Goal: Task Accomplishment & Management: Use online tool/utility

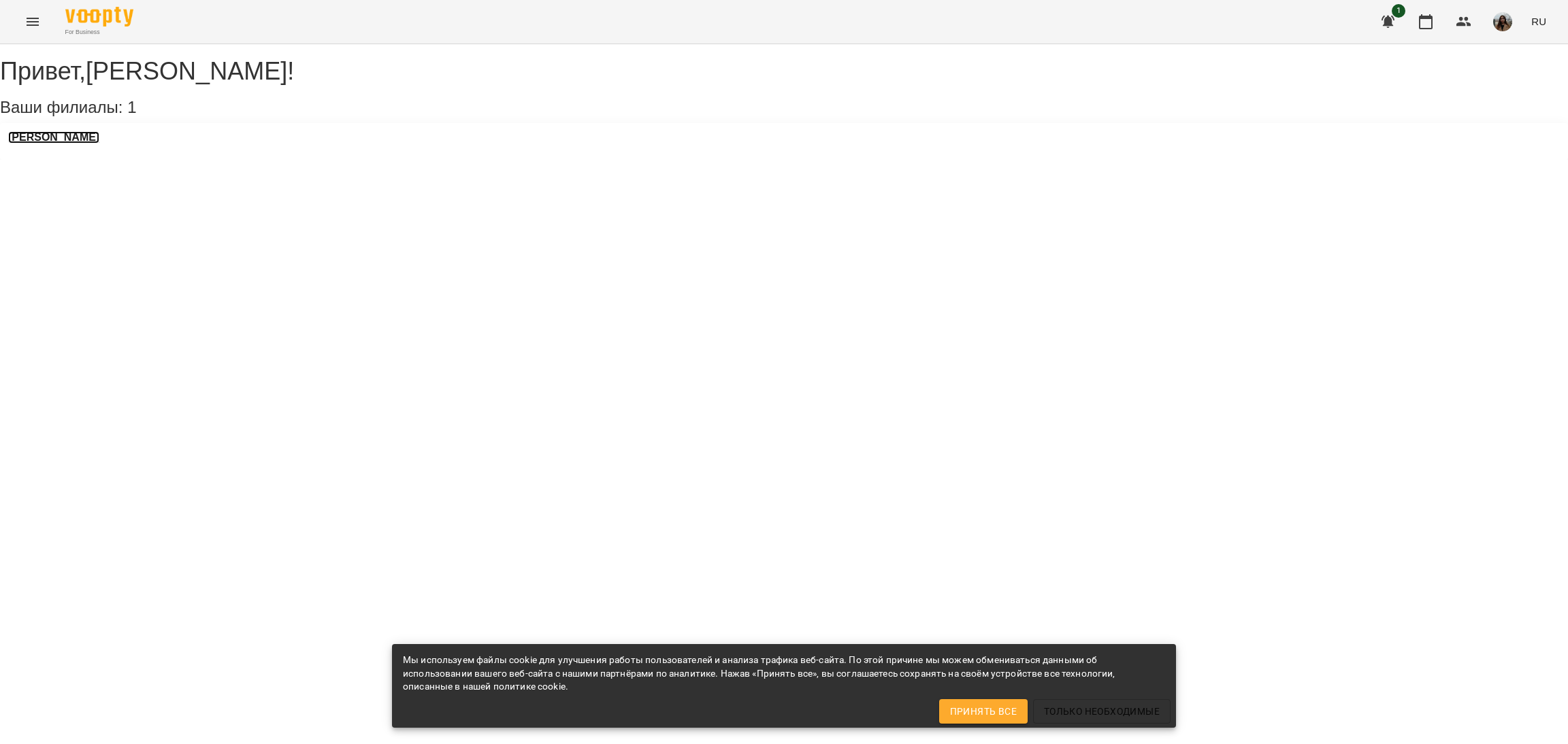
click at [68, 144] on h3 "[PERSON_NAME]" at bounding box center [54, 137] width 91 height 12
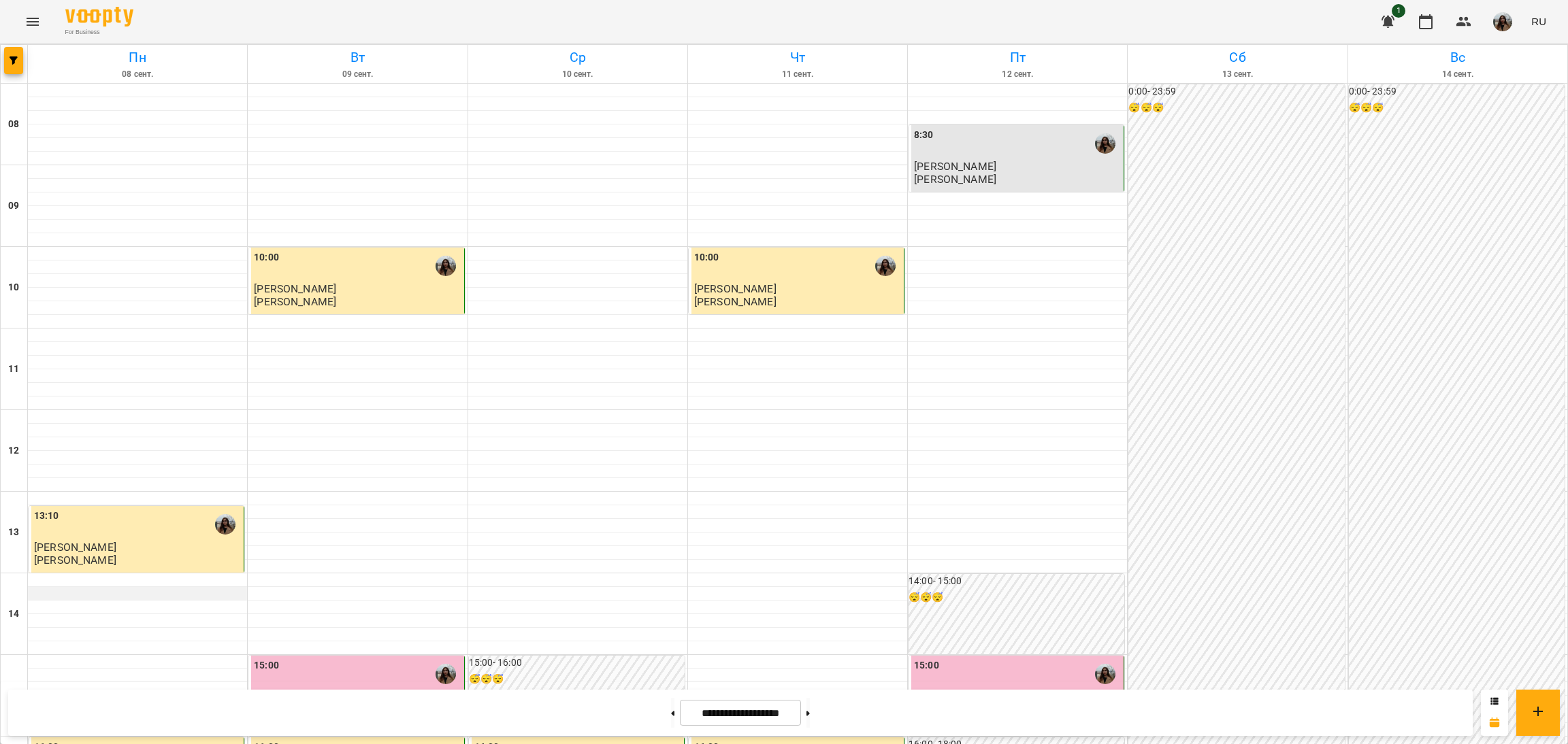
scroll to position [306, 0]
click at [810, 705] on button at bounding box center [809, 713] width 4 height 30
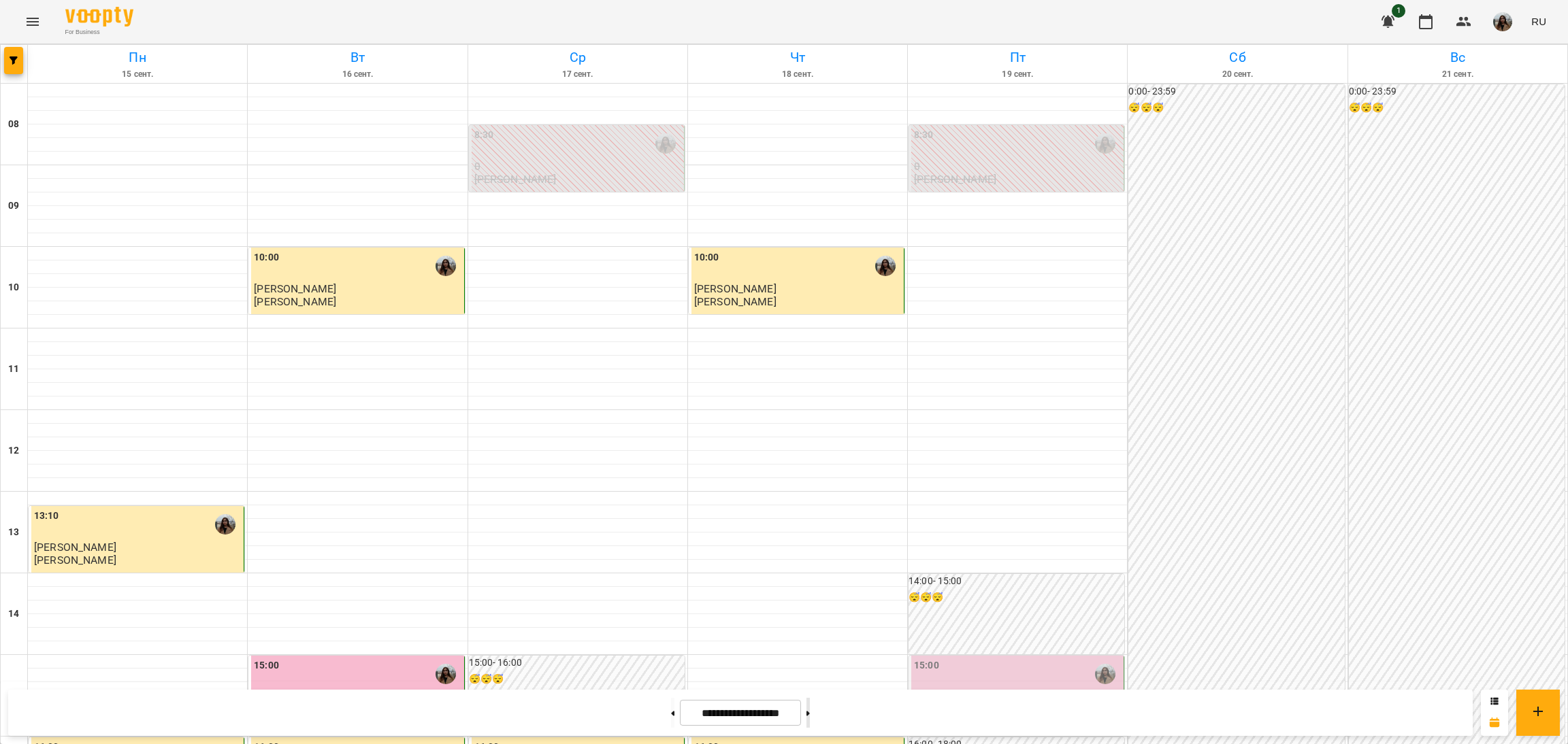
click at [810, 711] on button at bounding box center [809, 713] width 4 height 30
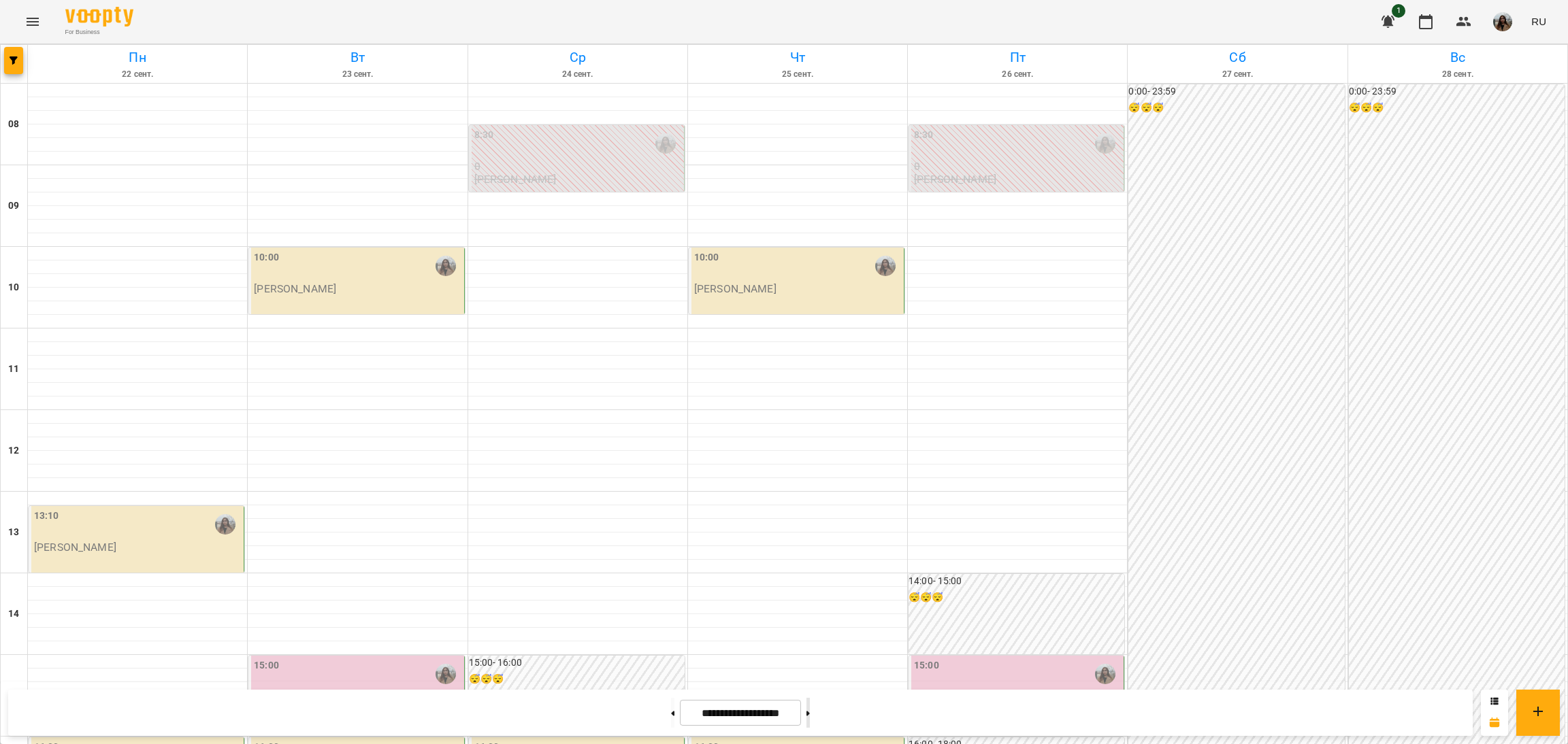
click at [810, 711] on button at bounding box center [809, 713] width 4 height 30
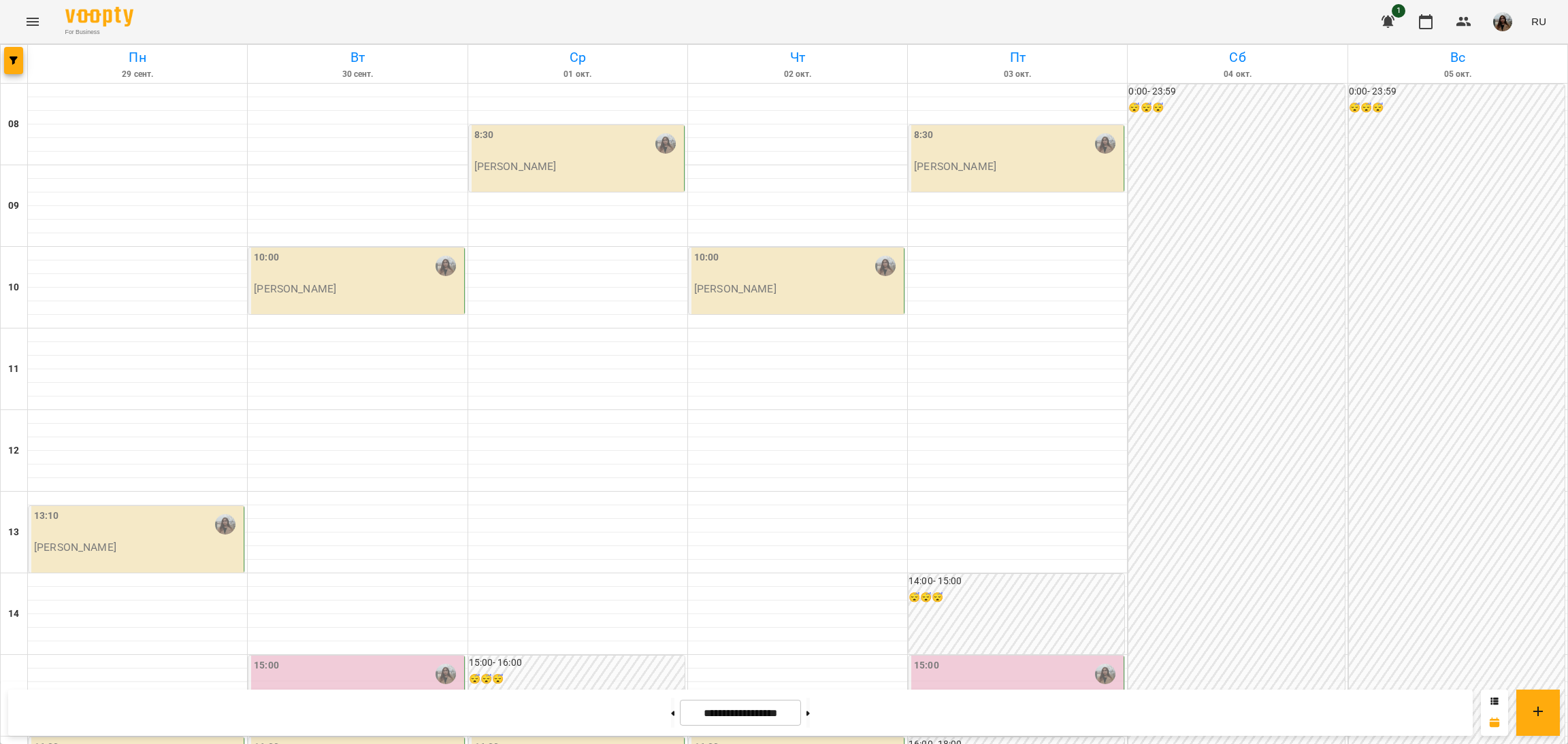
scroll to position [408, 0]
click at [671, 708] on button at bounding box center [673, 713] width 4 height 30
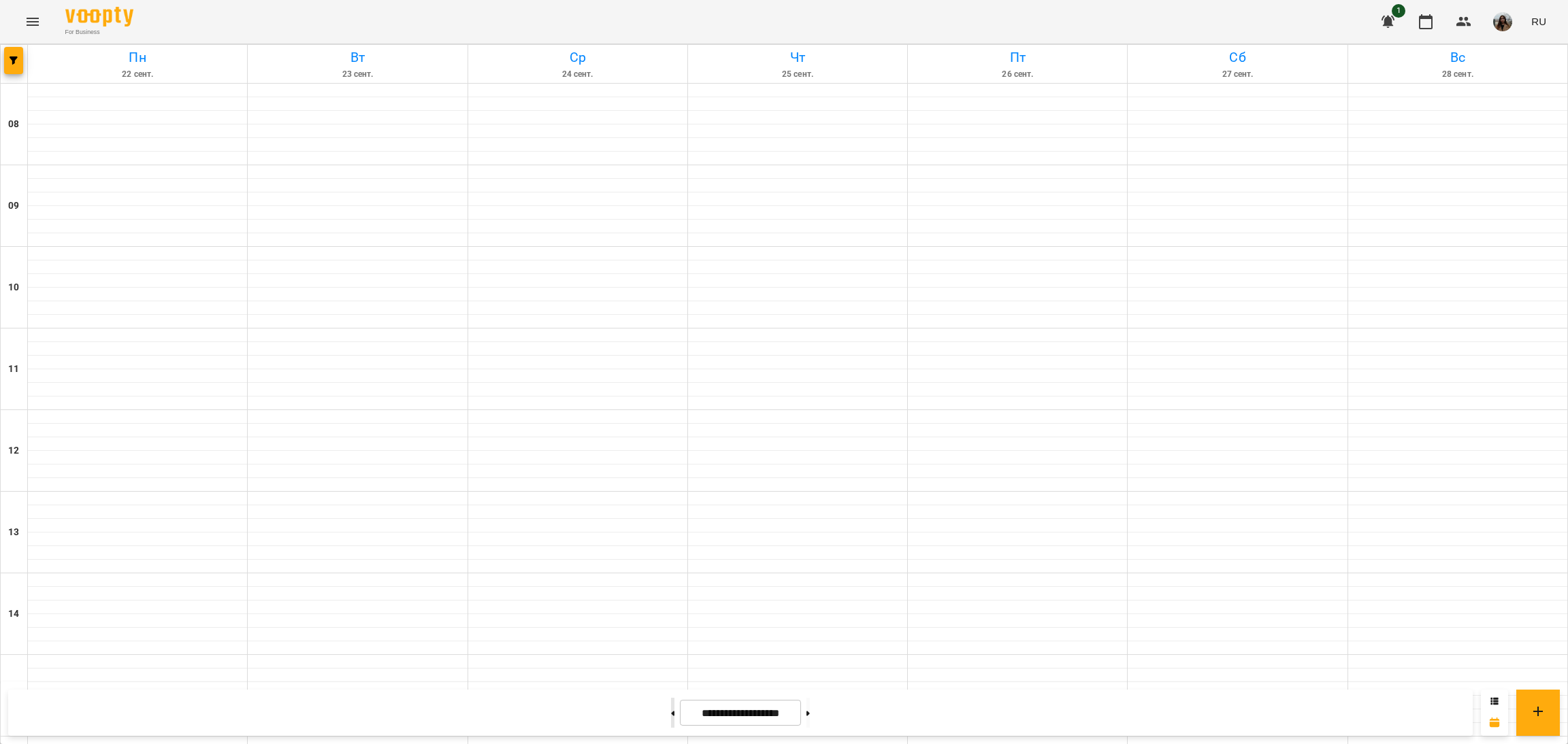
click at [671, 710] on button at bounding box center [673, 713] width 4 height 30
type input "**********"
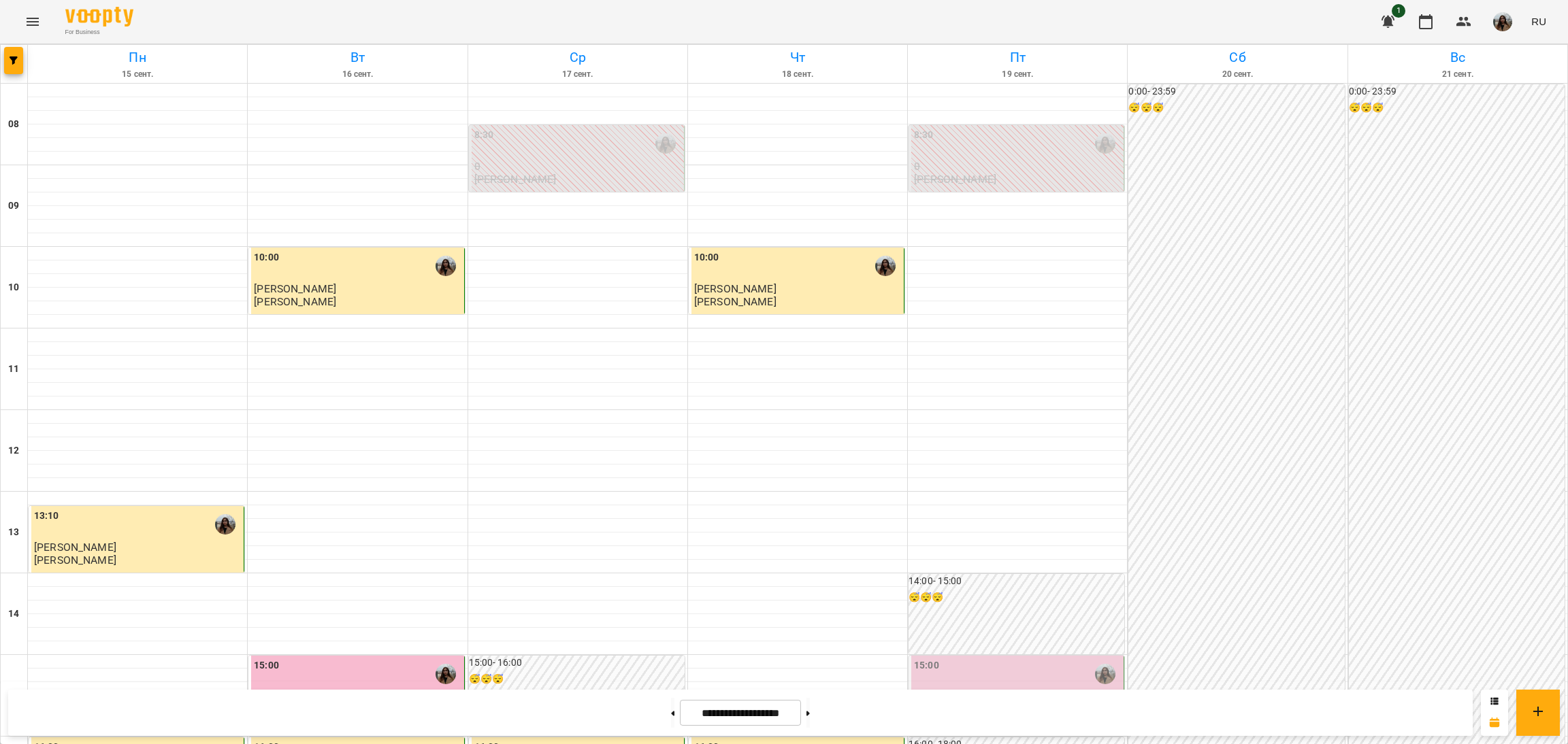
scroll to position [0, 0]
